Goal: Task Accomplishment & Management: Complete application form

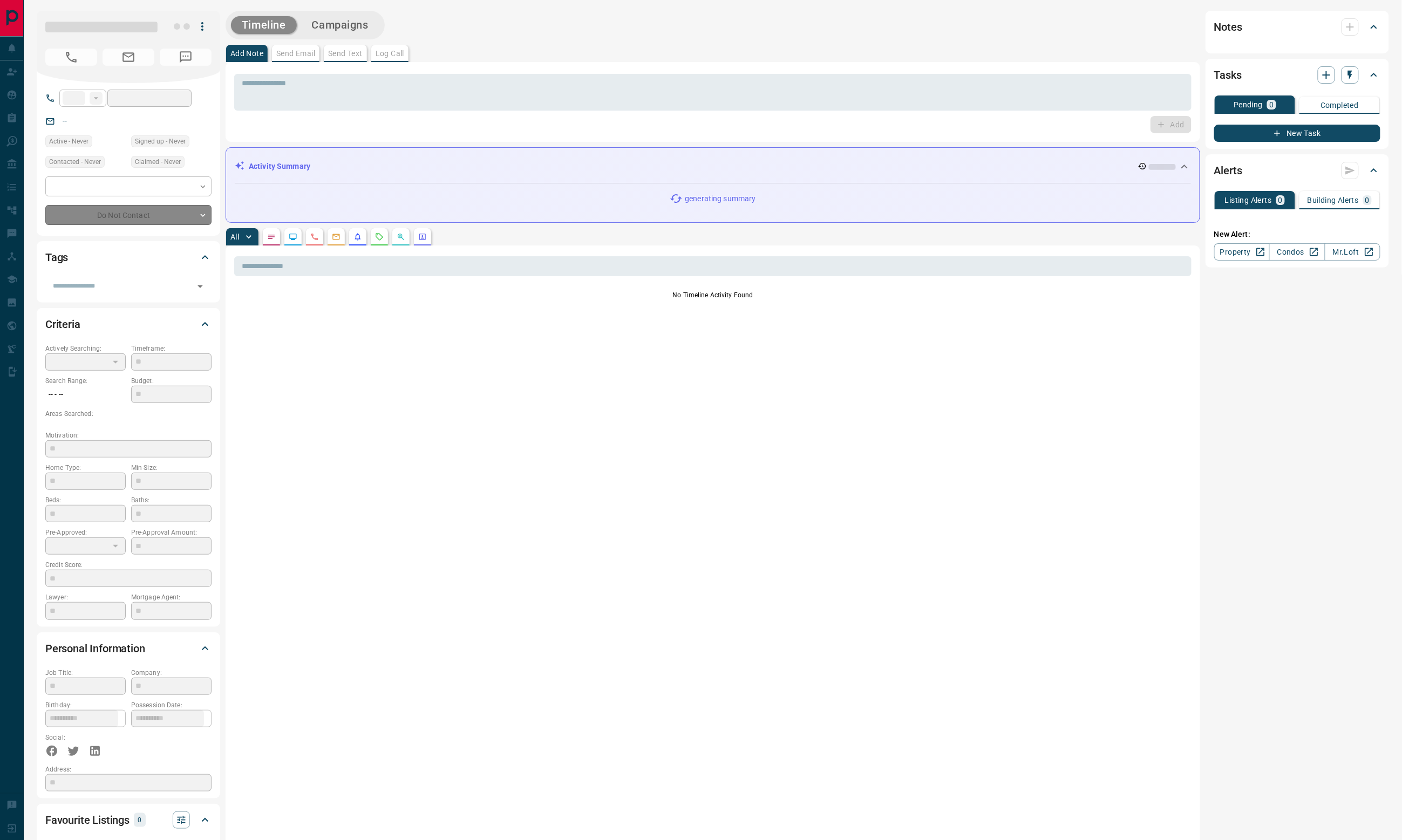
type input "**"
type input "**********"
type input "*"
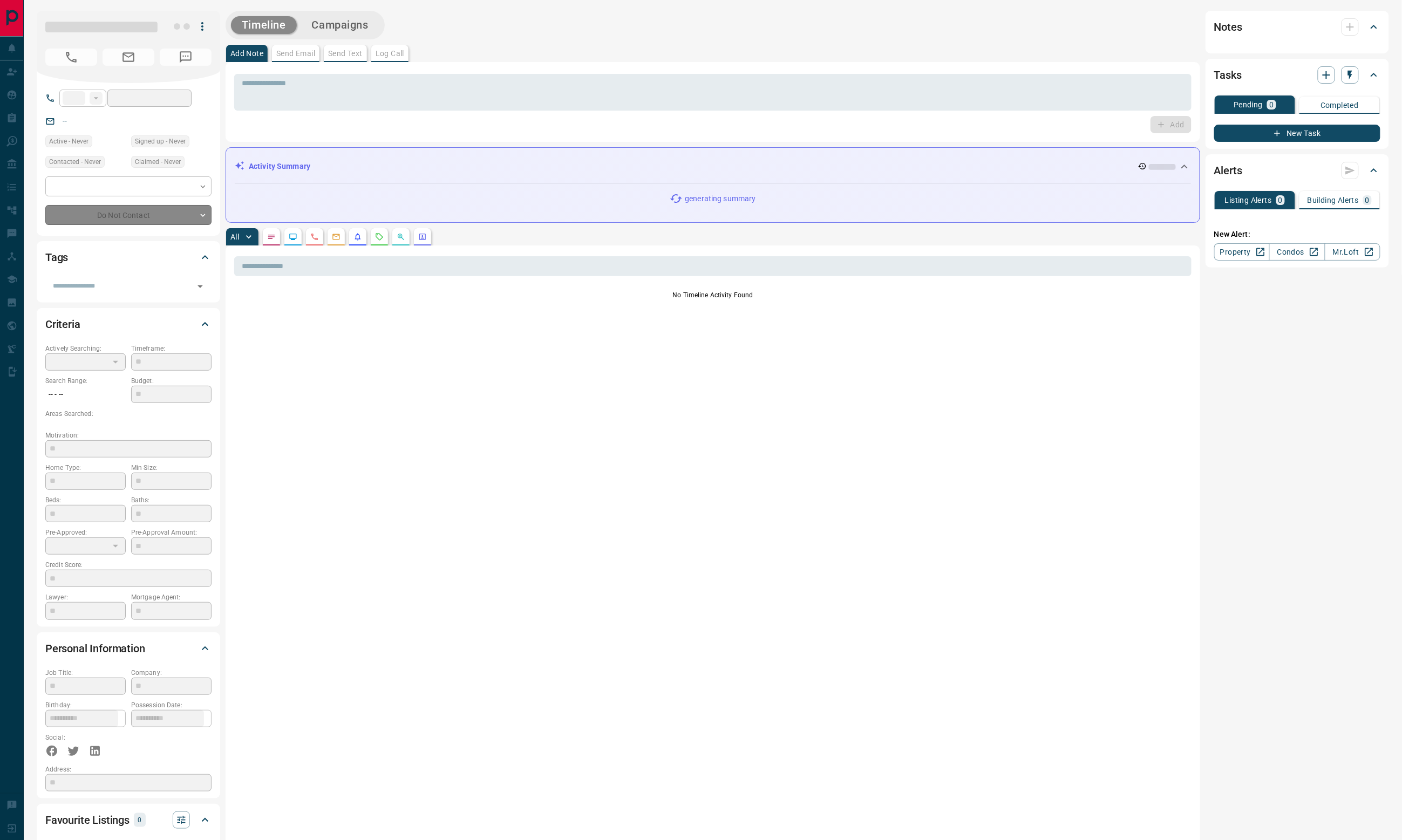
type input "**********"
type input "*******"
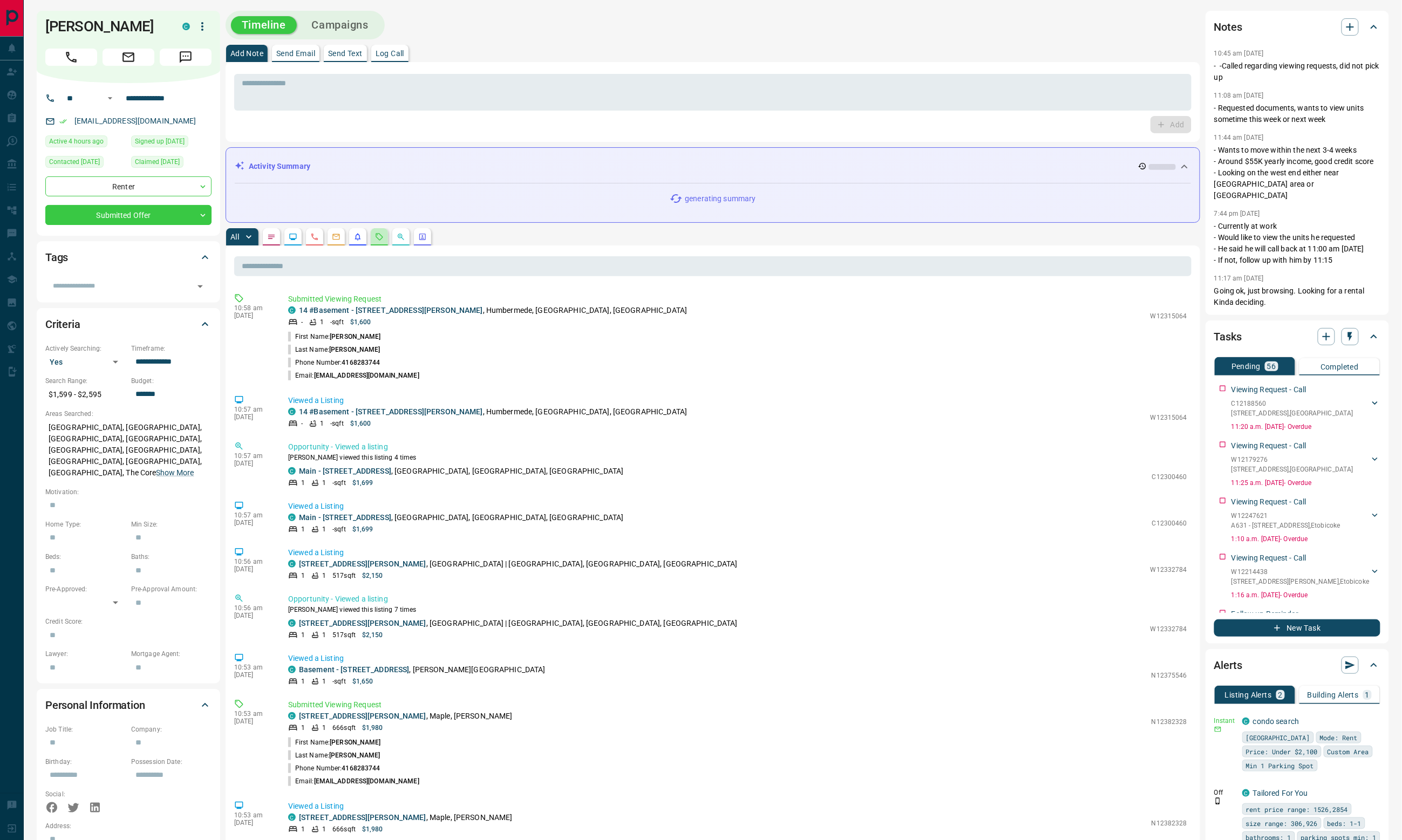
click at [385, 238] on button "button" at bounding box center [379, 236] width 17 height 17
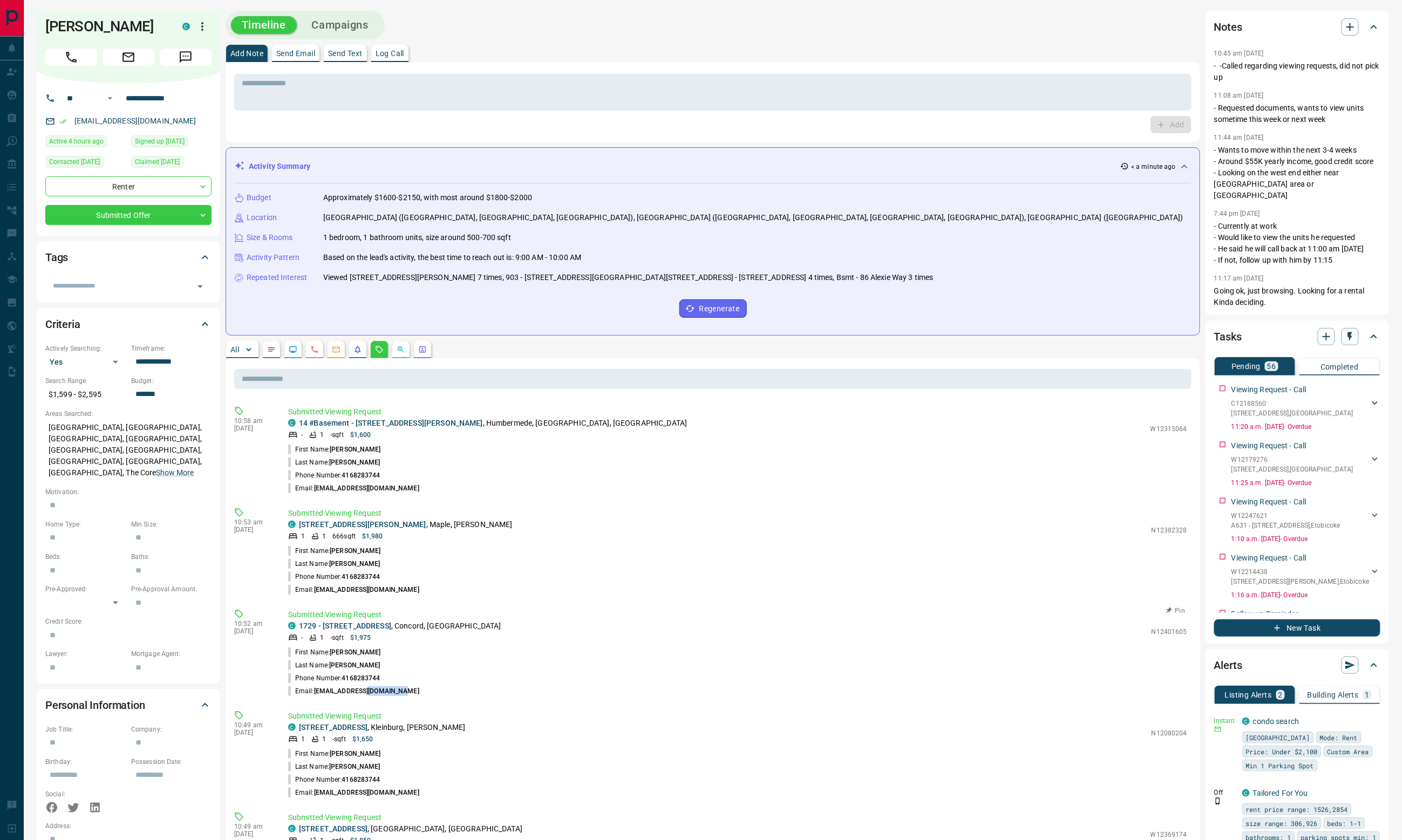
drag, startPoint x: 358, startPoint y: 693, endPoint x: 397, endPoint y: 694, distance: 39.0
click at [397, 694] on span "[EMAIL_ADDRESS][DOMAIN_NAME]" at bounding box center [367, 691] width 105 height 8
drag, startPoint x: 400, startPoint y: 695, endPoint x: 315, endPoint y: 692, distance: 85.1
click at [315, 692] on li "Email: [EMAIL_ADDRESS][DOMAIN_NAME]" at bounding box center [738, 691] width 899 height 13
drag, startPoint x: 421, startPoint y: 693, endPoint x: 295, endPoint y: 690, distance: 126.0
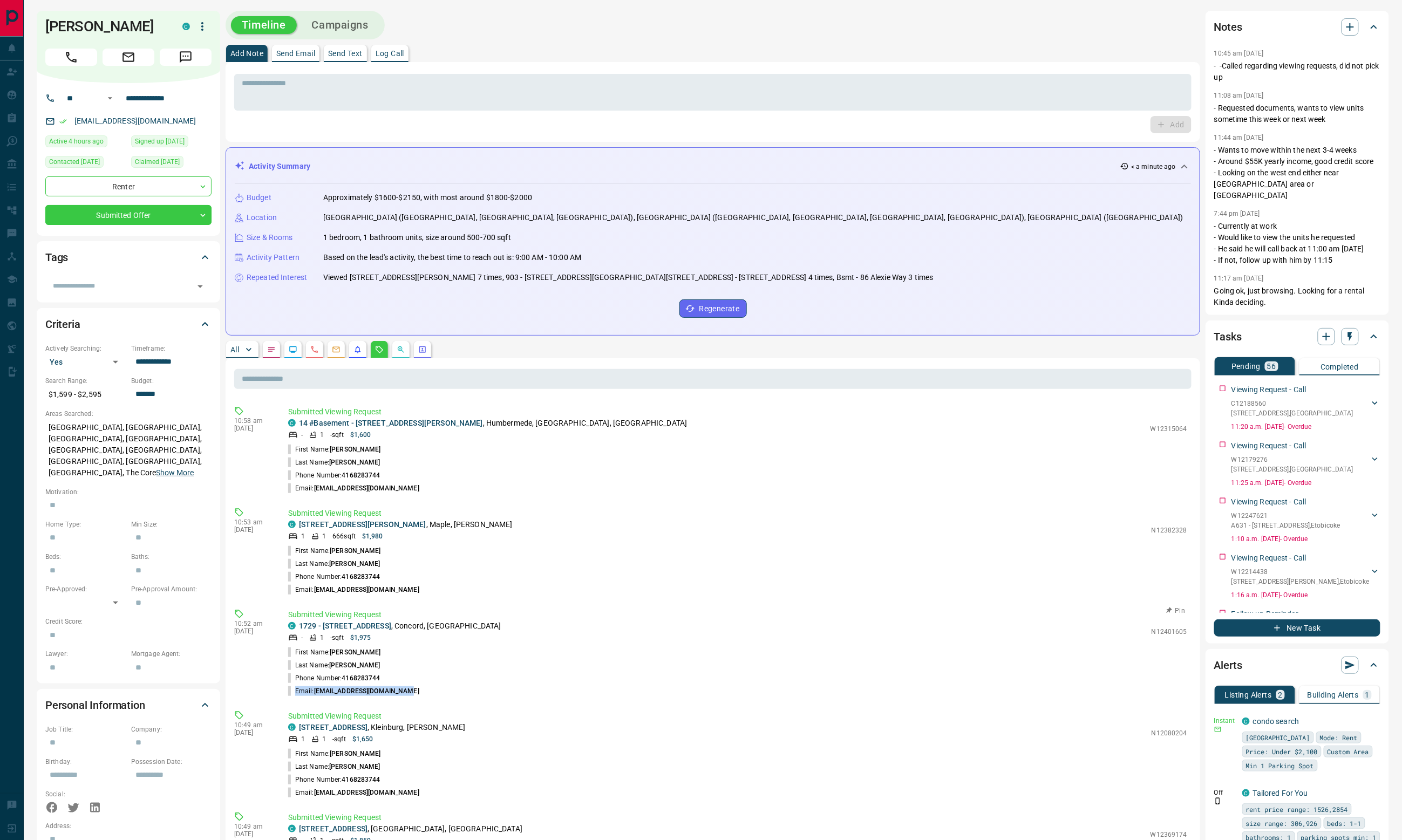
click at [295, 690] on li "Email: [EMAIL_ADDRESS][DOMAIN_NAME]" at bounding box center [738, 691] width 899 height 13
drag, startPoint x: 397, startPoint y: 673, endPoint x: 317, endPoint y: 675, distance: 80.0
click at [317, 675] on li "Phone Number: [PHONE_NUMBER]" at bounding box center [738, 678] width 899 height 13
drag, startPoint x: 291, startPoint y: 681, endPoint x: 378, endPoint y: 681, distance: 87.0
click at [378, 681] on p "Phone Number: [PHONE_NUMBER]" at bounding box center [335, 678] width 92 height 9
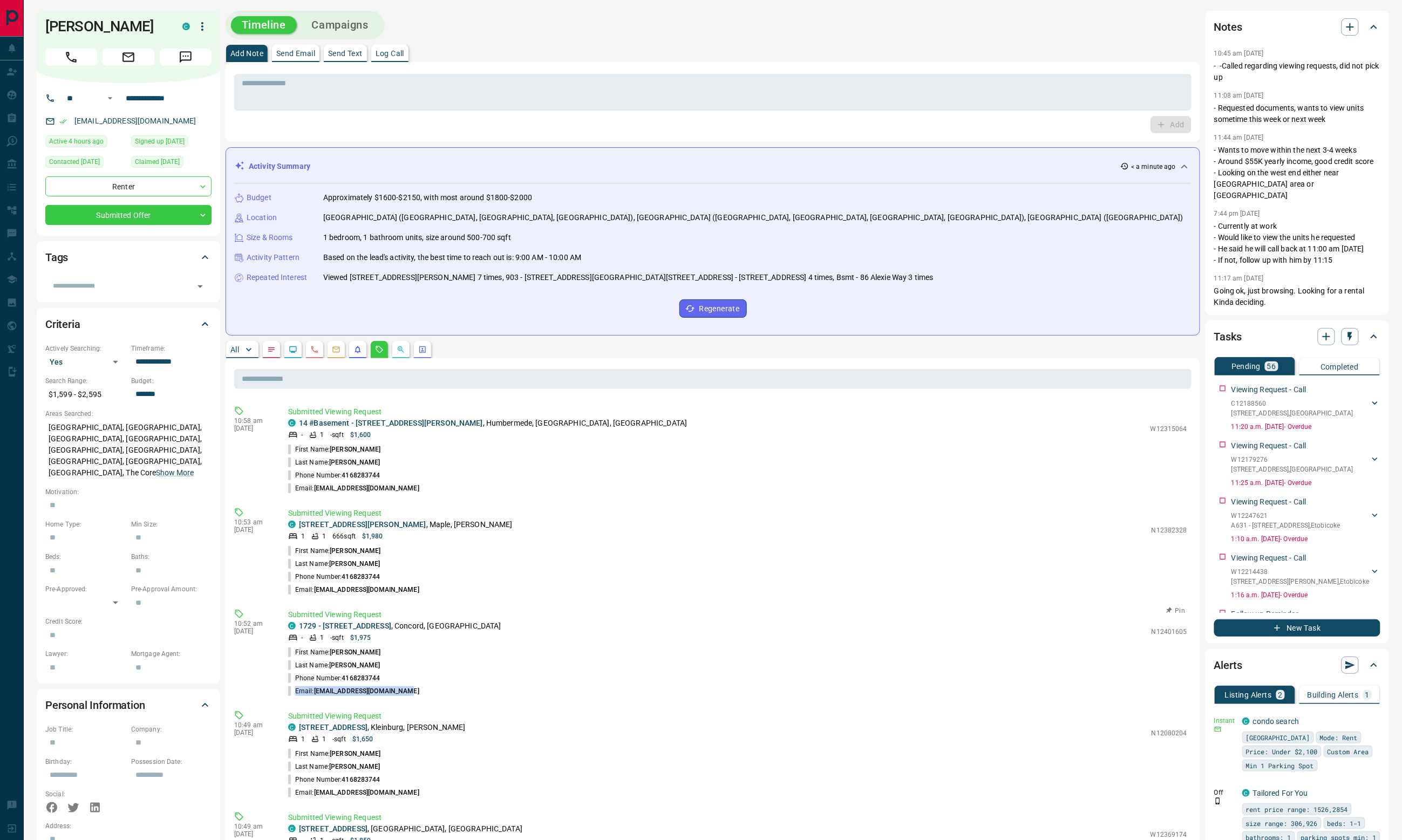
drag, startPoint x: 406, startPoint y: 690, endPoint x: 295, endPoint y: 693, distance: 111.0
click at [295, 693] on li "Email: [EMAIL_ADDRESS][DOMAIN_NAME]" at bounding box center [738, 691] width 899 height 13
drag, startPoint x: 292, startPoint y: 679, endPoint x: 388, endPoint y: 683, distance: 96.1
click at [388, 683] on li "Phone Number: [PHONE_NUMBER]" at bounding box center [738, 678] width 899 height 13
drag, startPoint x: 337, startPoint y: 664, endPoint x: 293, endPoint y: 666, distance: 44.0
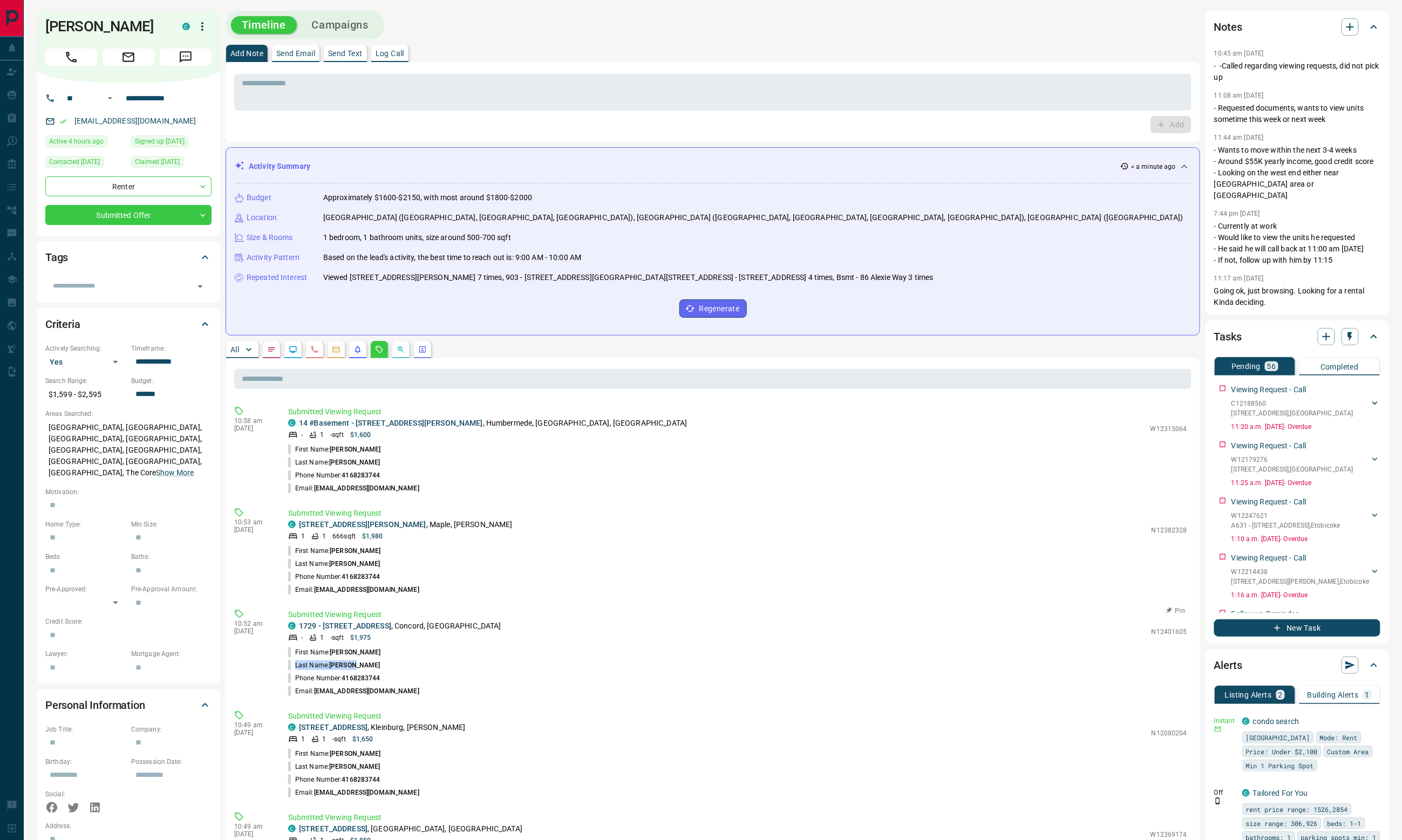
click at [293, 666] on li "Last Name: [PERSON_NAME]" at bounding box center [738, 665] width 899 height 13
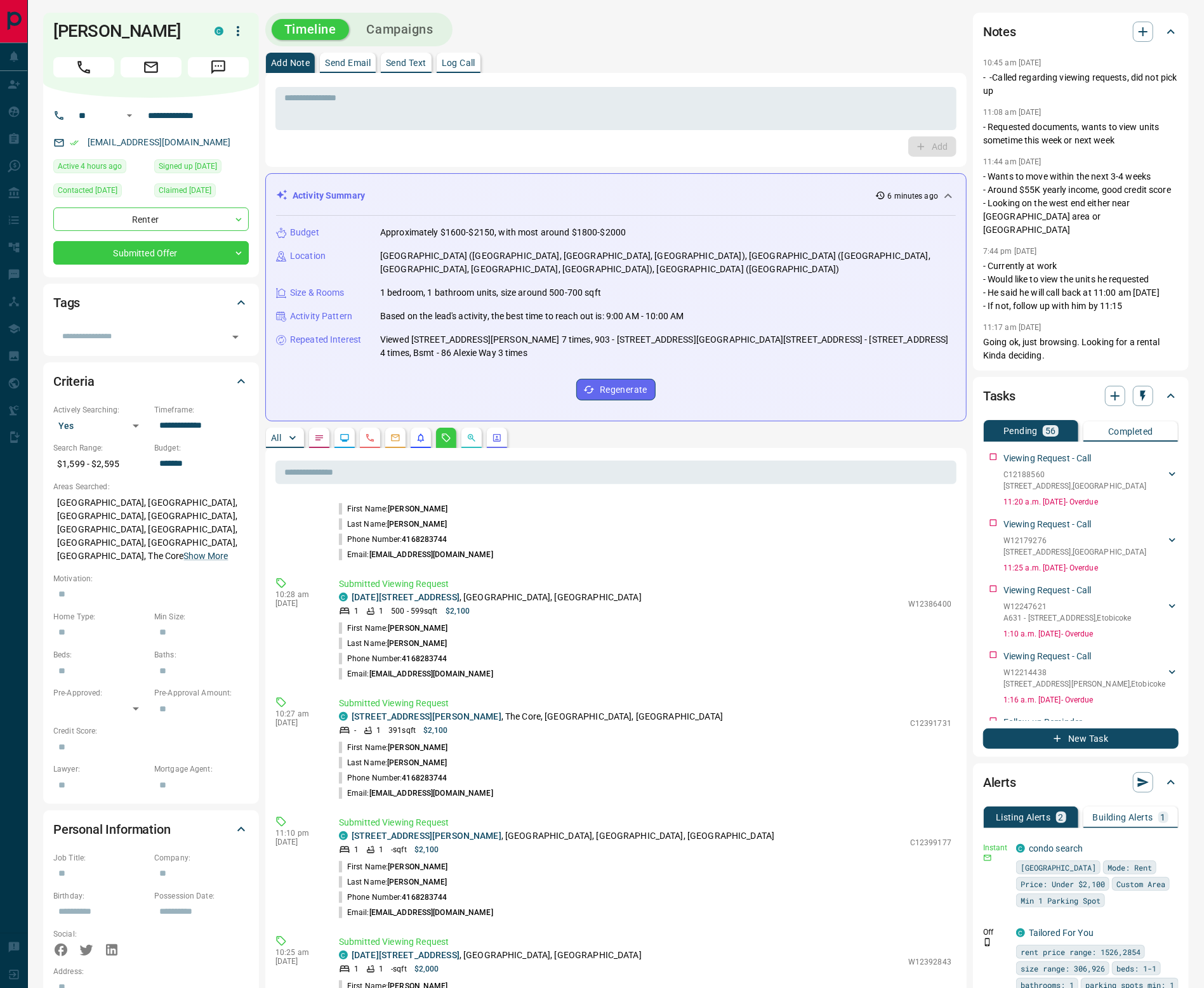
scroll to position [787, 0]
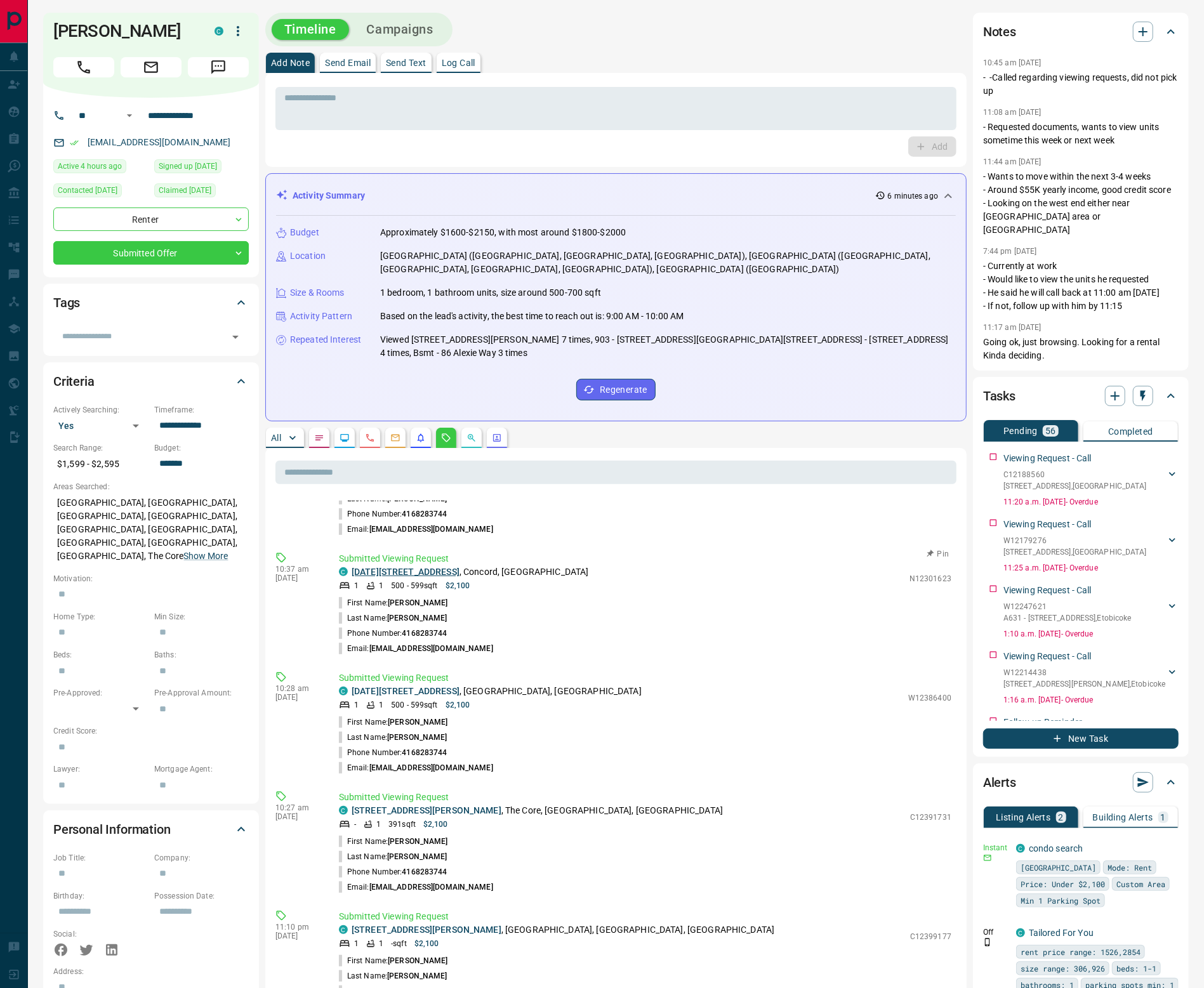
click at [437, 566] on link "[DATE][STREET_ADDRESS]" at bounding box center [405, 572] width 108 height 10
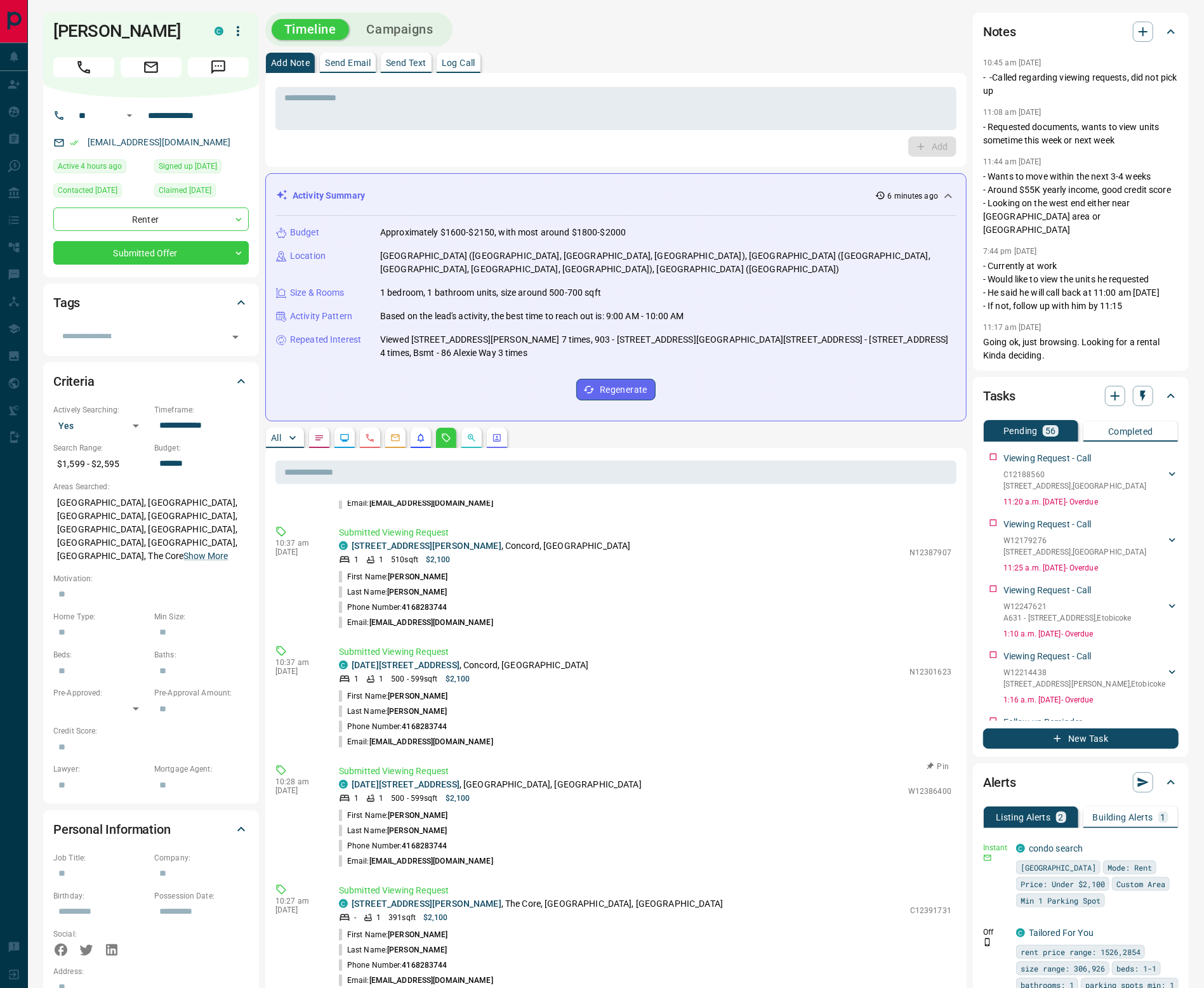
scroll to position [653, 0]
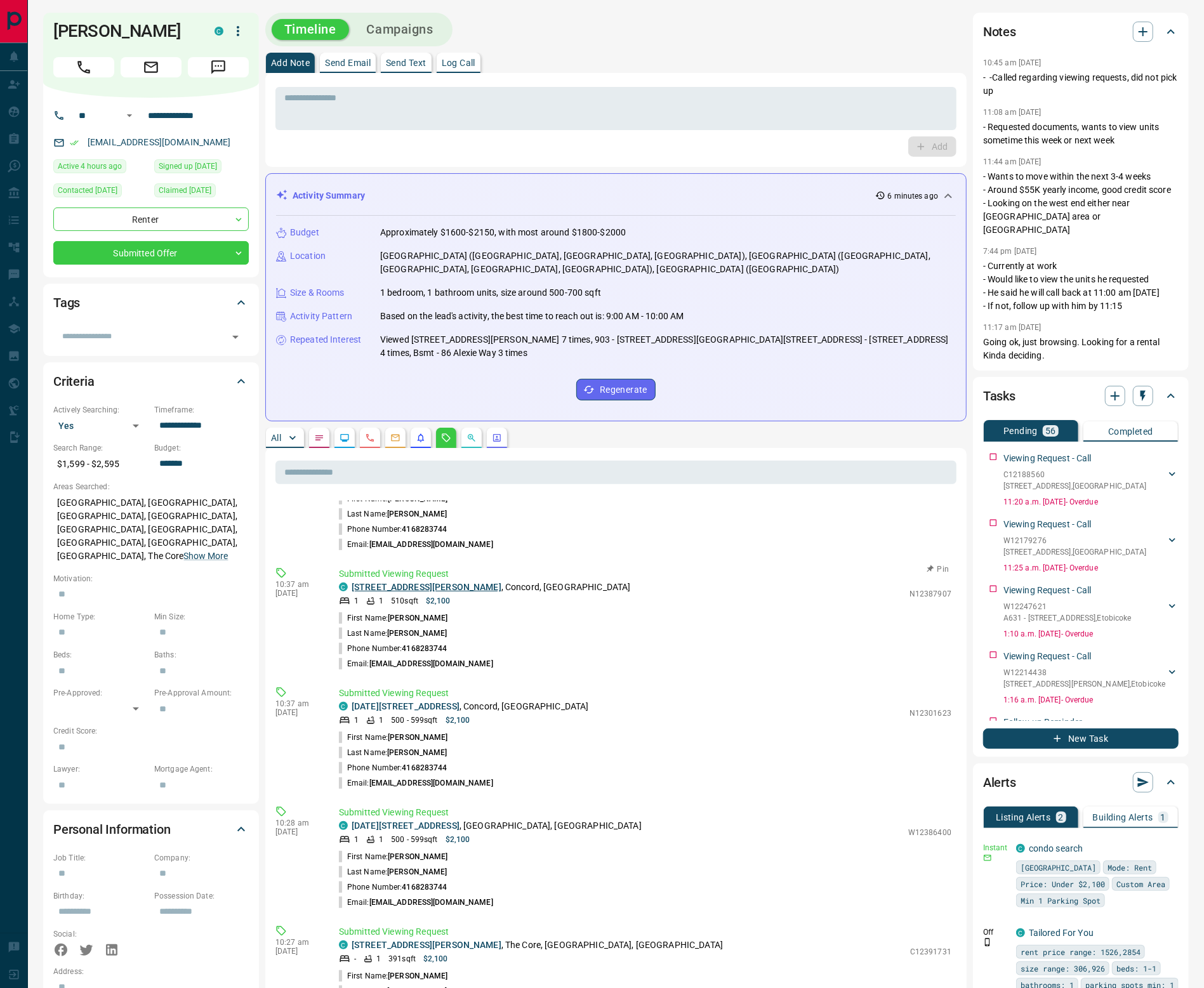
click at [411, 582] on link "[STREET_ADDRESS][PERSON_NAME]" at bounding box center [426, 587] width 149 height 10
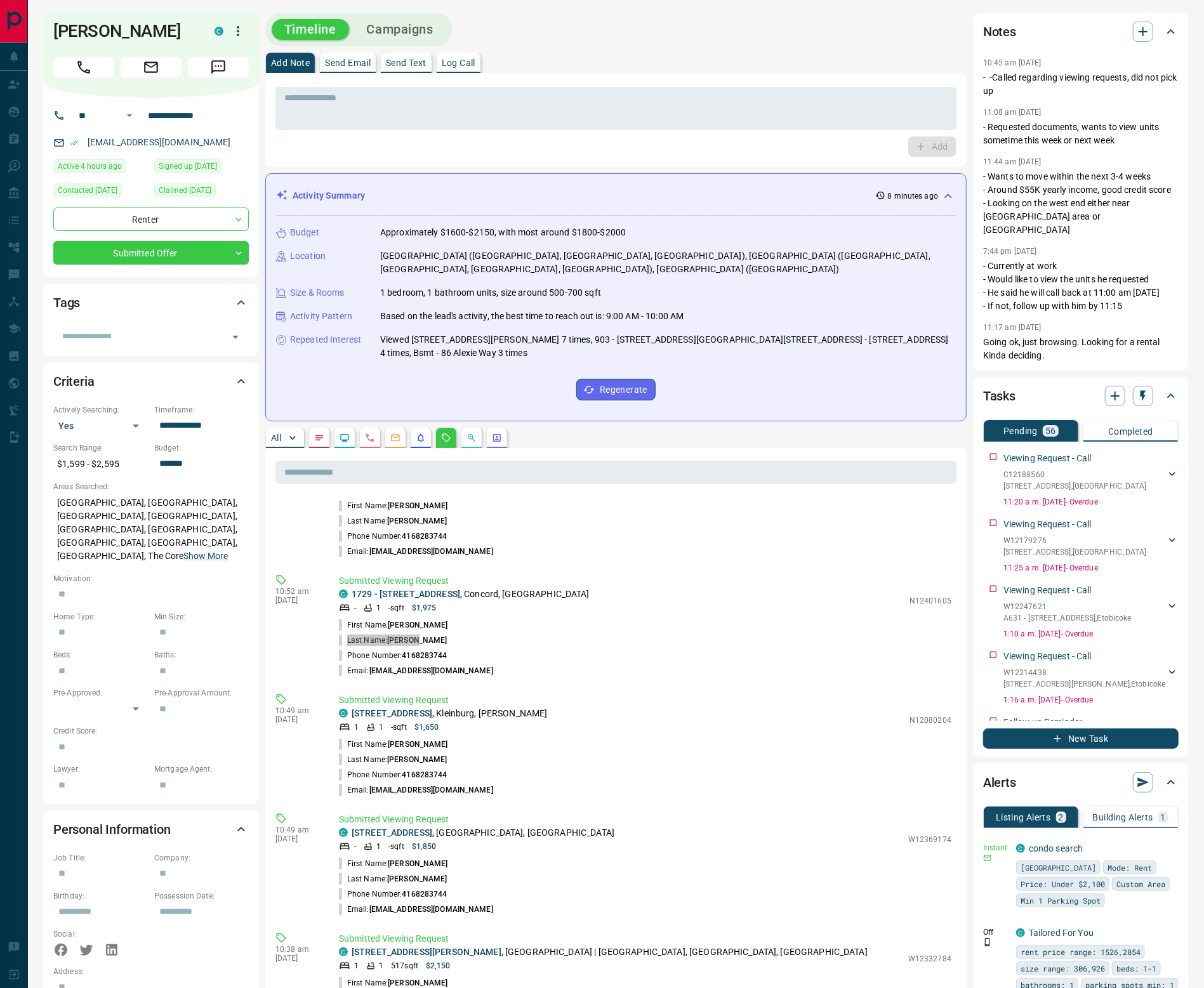
scroll to position [150, 0]
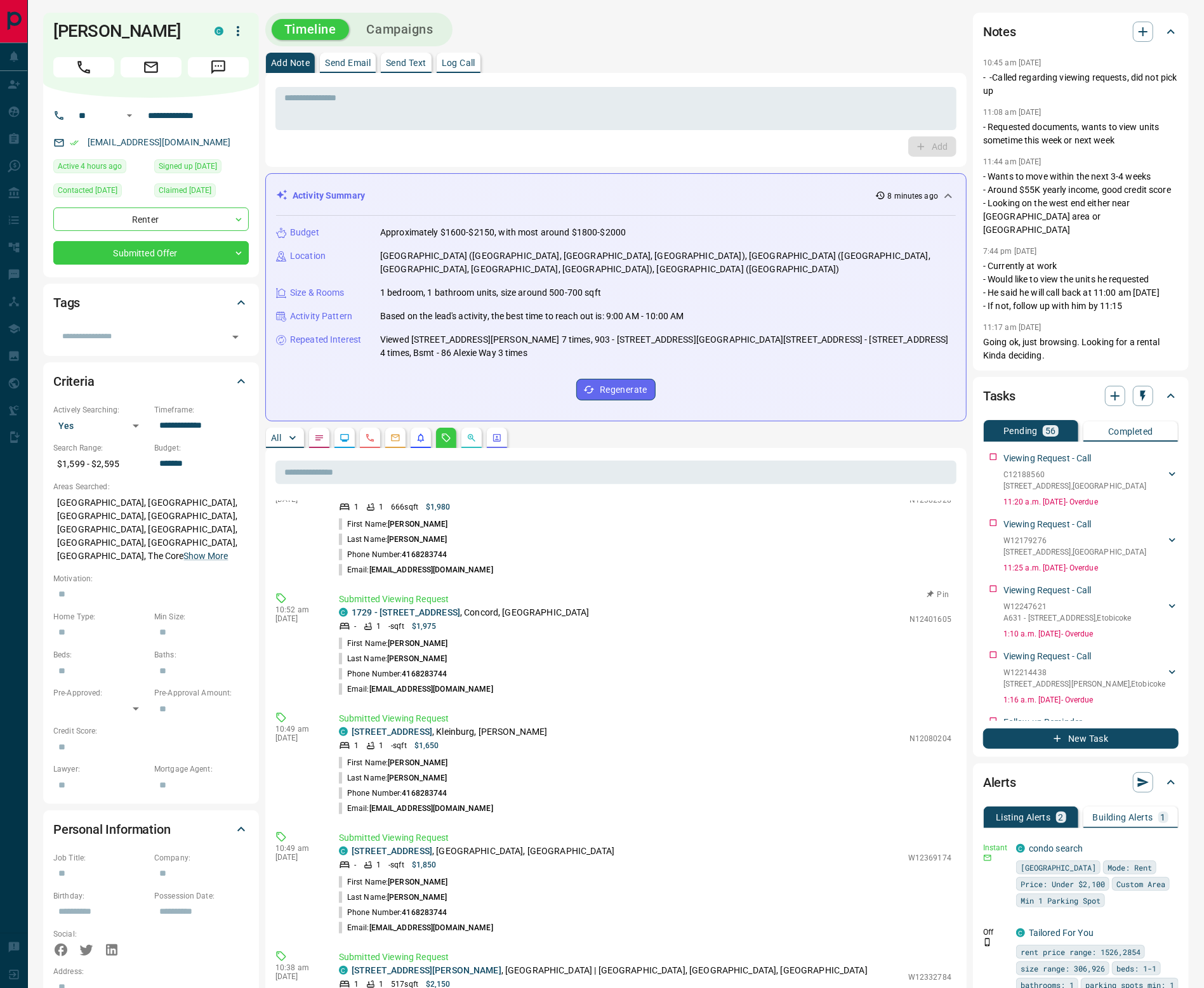
click at [414, 606] on p "1729 - [STREET_ADDRESS]" at bounding box center [471, 613] width 238 height 13
click at [417, 607] on link "1729 - [STREET_ADDRESS]" at bounding box center [406, 613] width 109 height 10
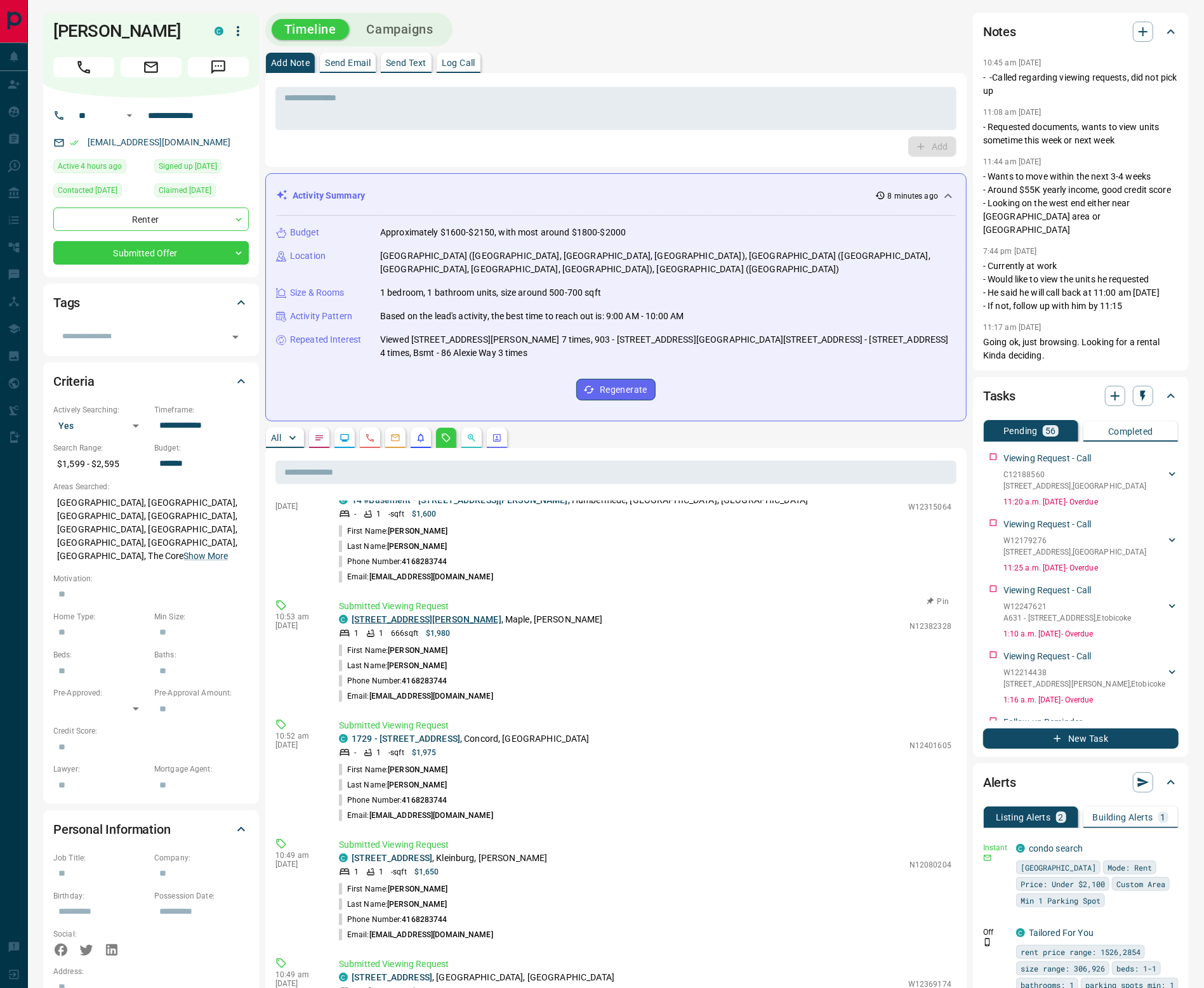
scroll to position [11, 0]
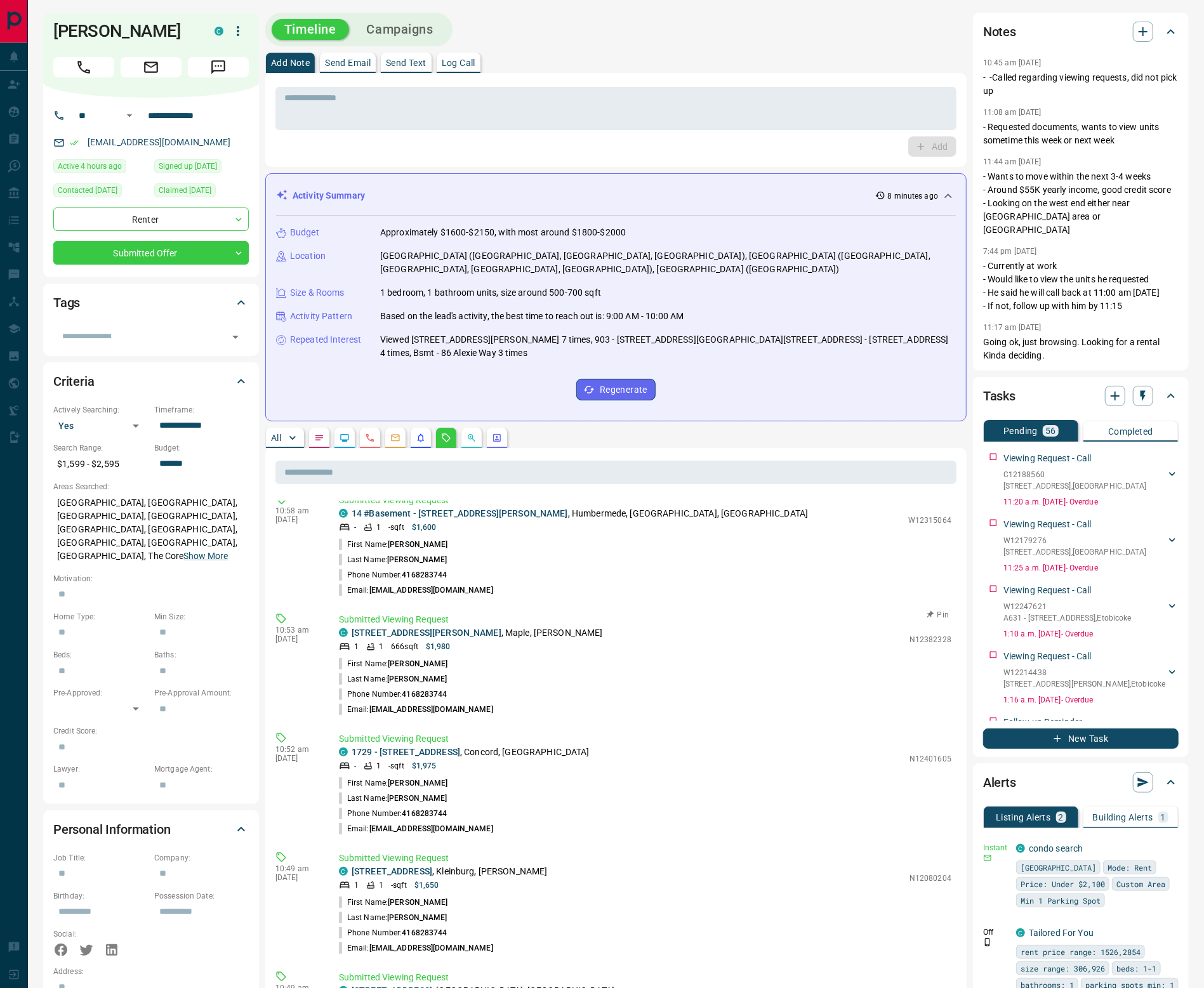
click at [422, 626] on p "[STREET_ADDRESS][PERSON_NAME][PERSON_NAME]" at bounding box center [477, 633] width 251 height 13
click at [420, 627] on link "[STREET_ADDRESS][PERSON_NAME]" at bounding box center [426, 633] width 149 height 10
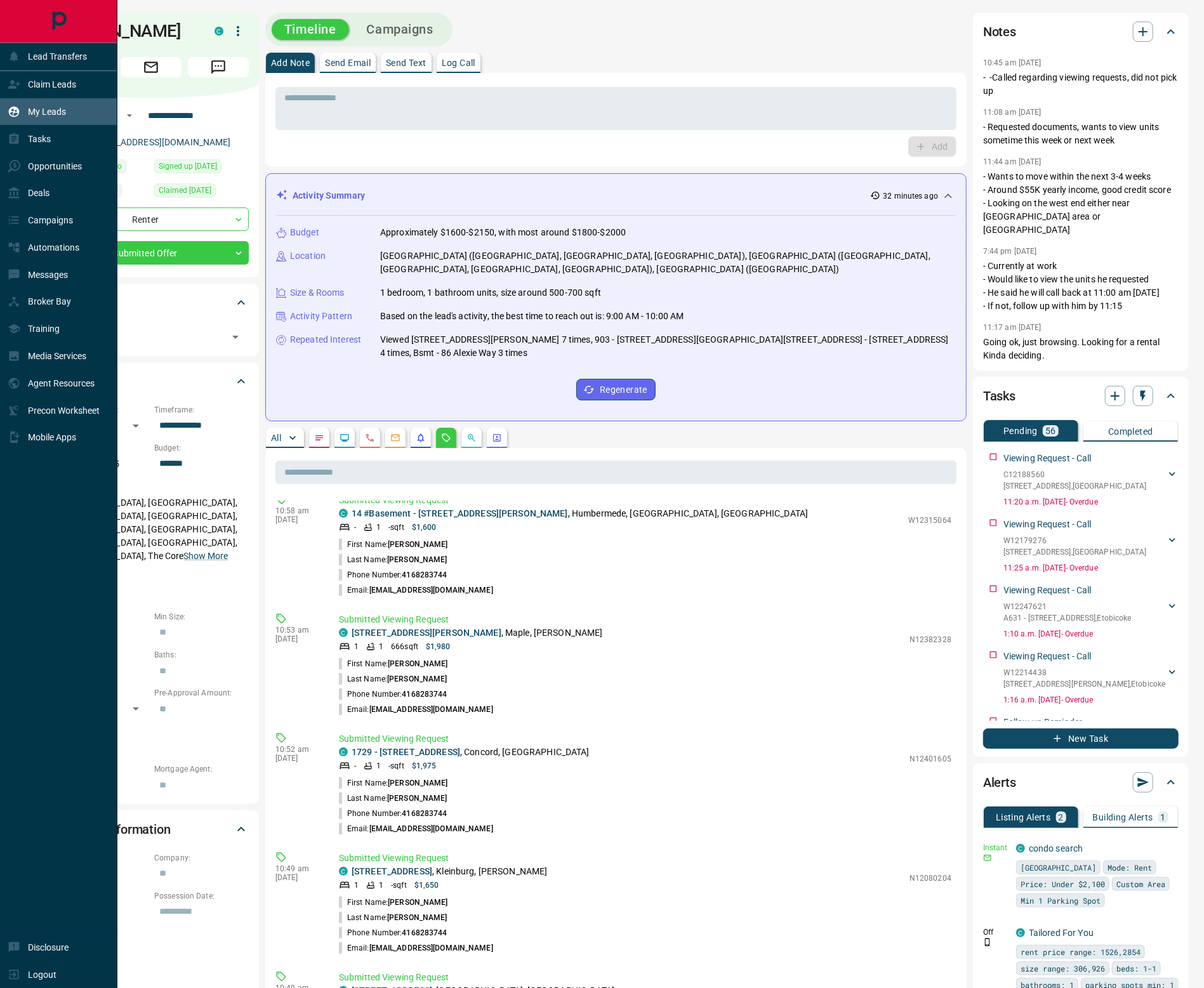
click at [24, 109] on div "My Leads" at bounding box center [36, 112] width 59 height 21
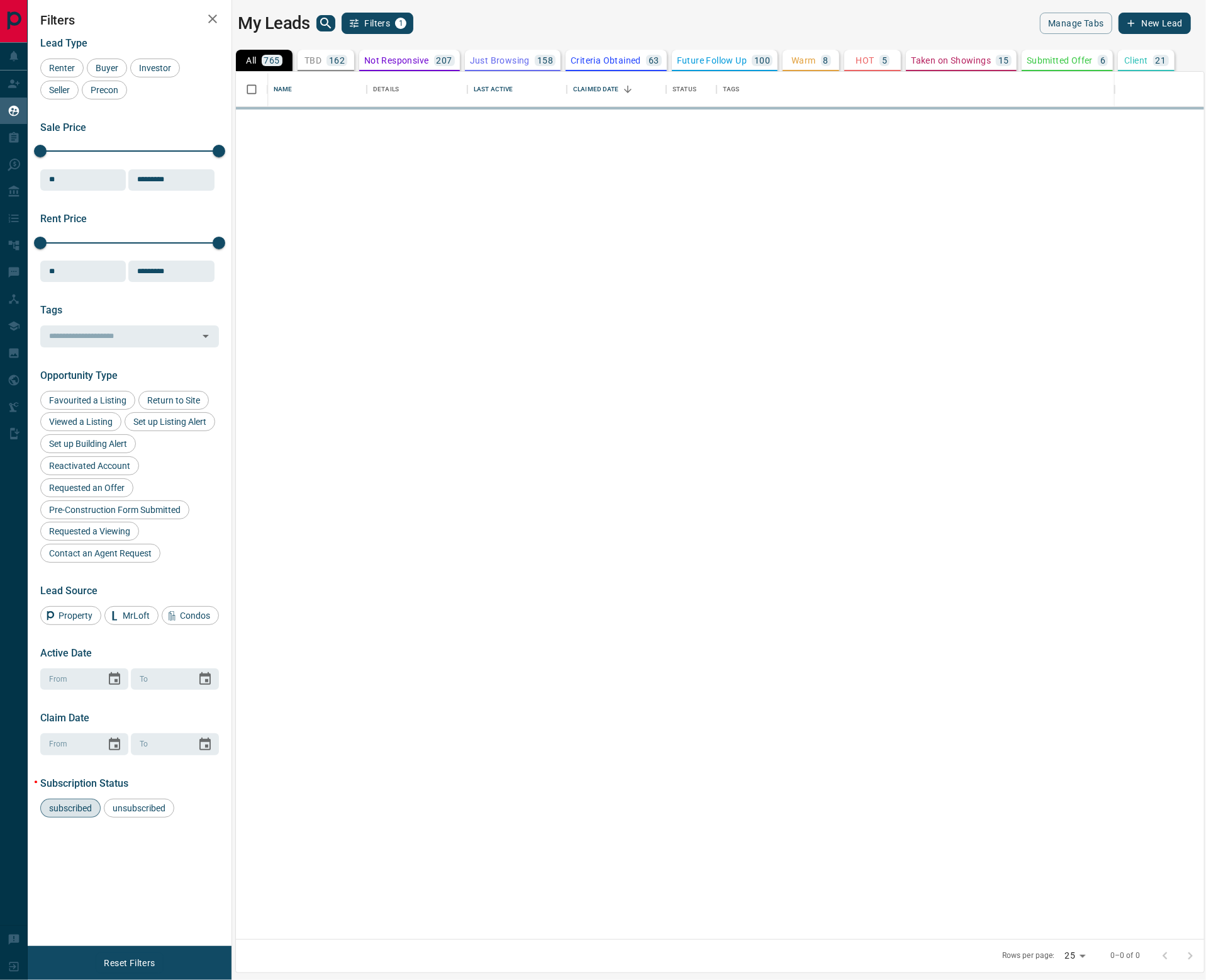
scroll to position [854, 955]
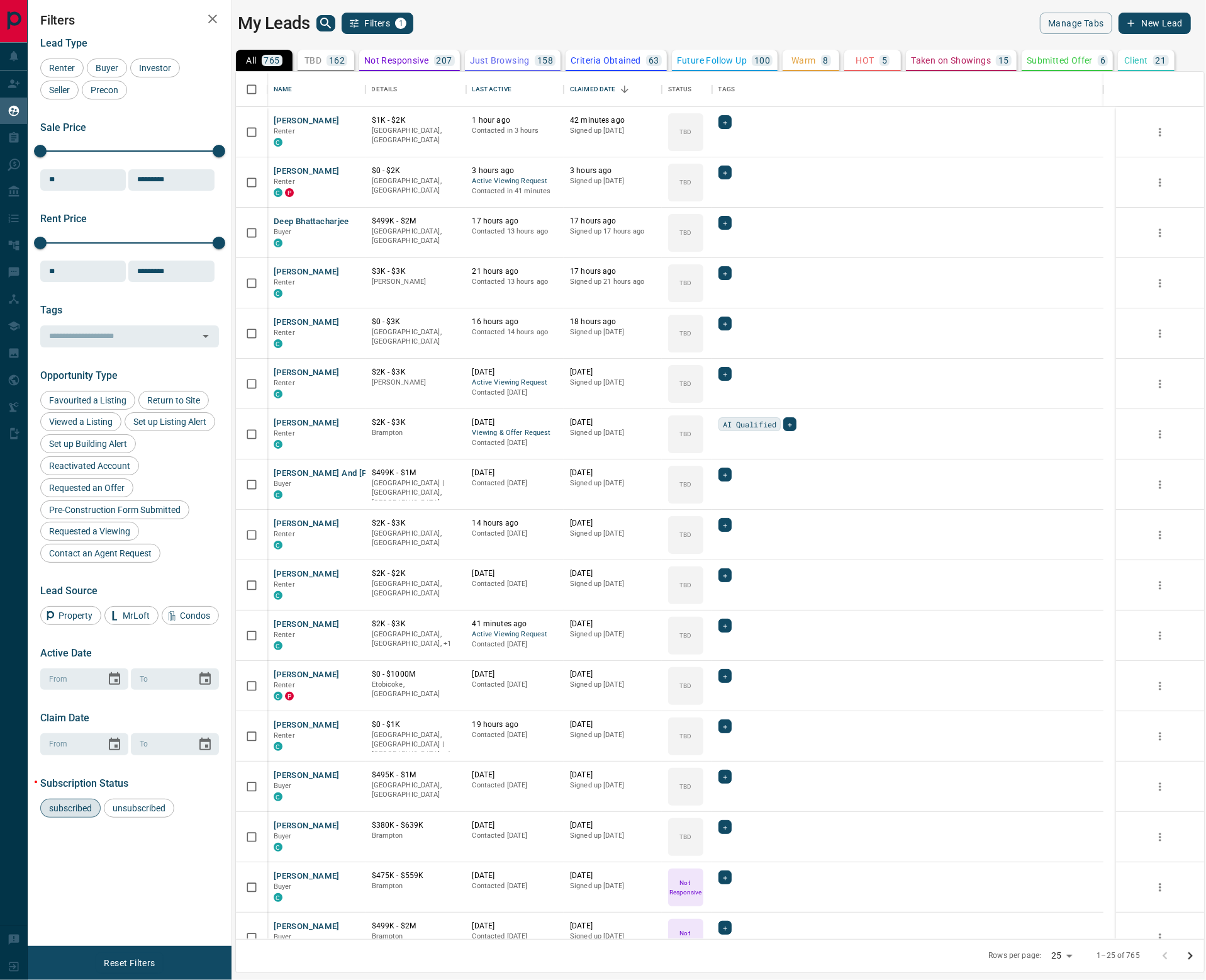
click at [324, 31] on body "Lead Transfers Claim Leads My Leads Tasks Opportunities Deals Campaigns Automat…" at bounding box center [603, 482] width 1206 height 964
click at [323, 28] on icon "search button" at bounding box center [326, 23] width 15 height 15
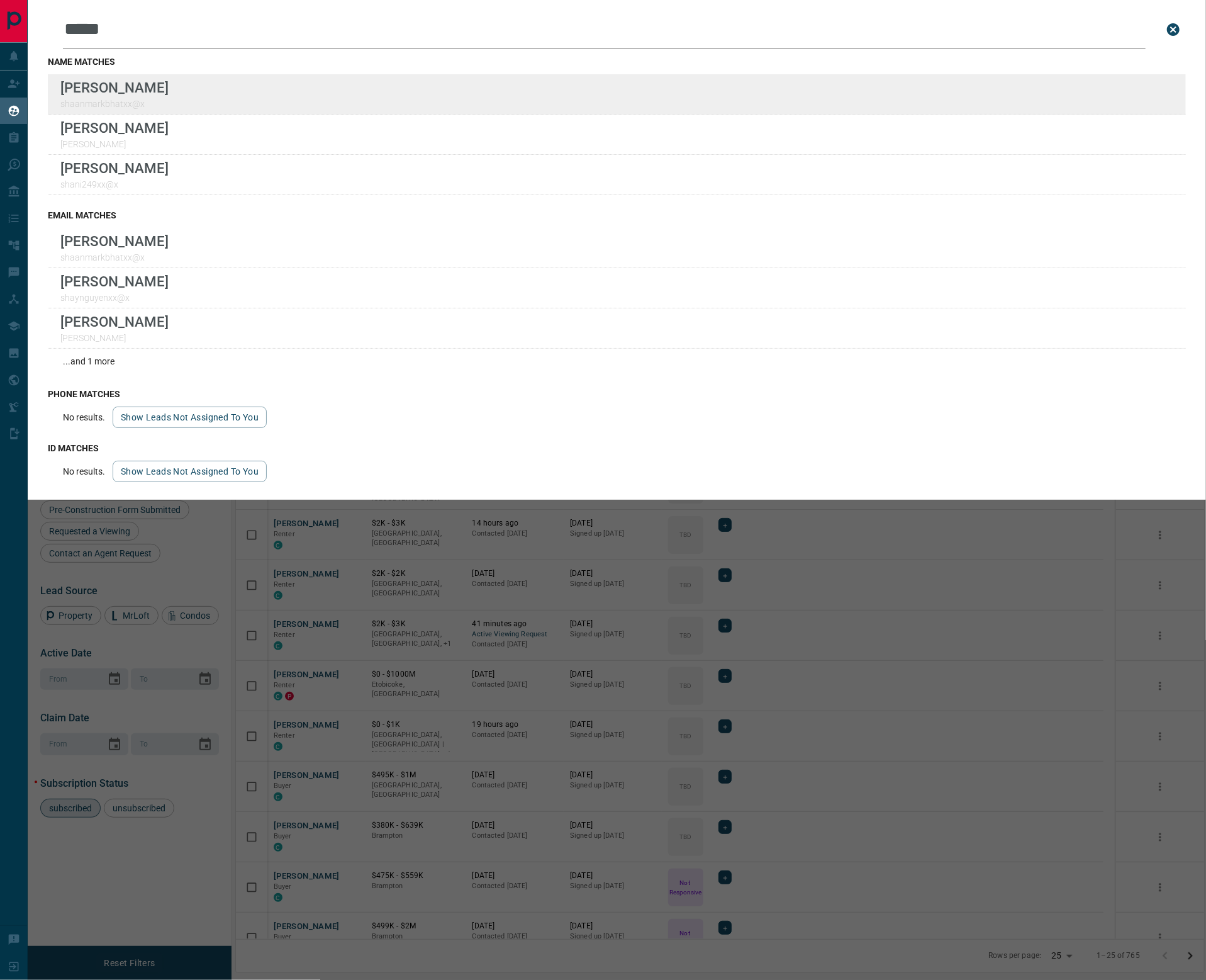
type input "*****"
click at [0, 0] on div "Lead Transfers Claim Leads My Leads Tasks Opportunities Deals Campaigns Automat…" at bounding box center [603, 482] width 1206 height 964
